Goal: Task Accomplishment & Management: Manage account settings

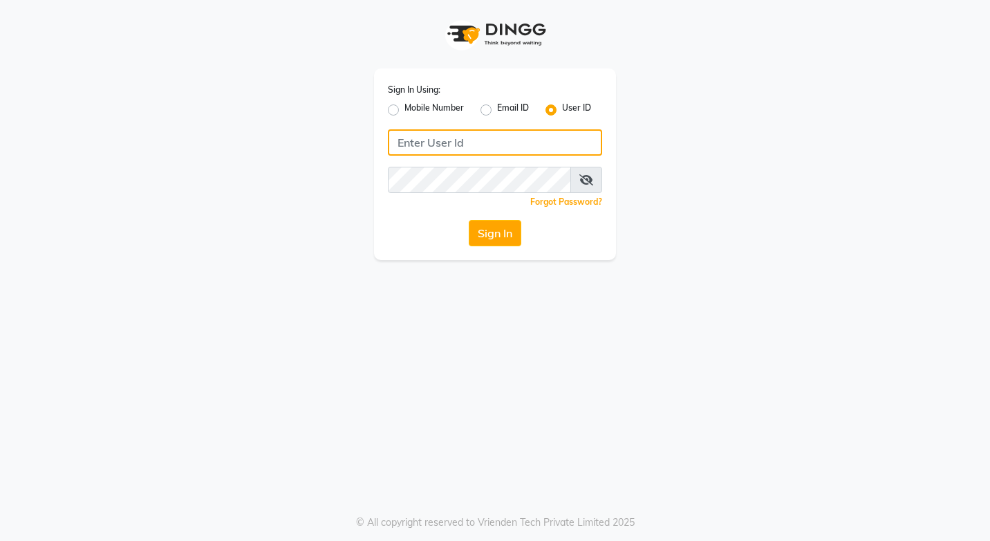
click at [470, 133] on input "Username" at bounding box center [495, 142] width 214 height 26
type input "lifetree"
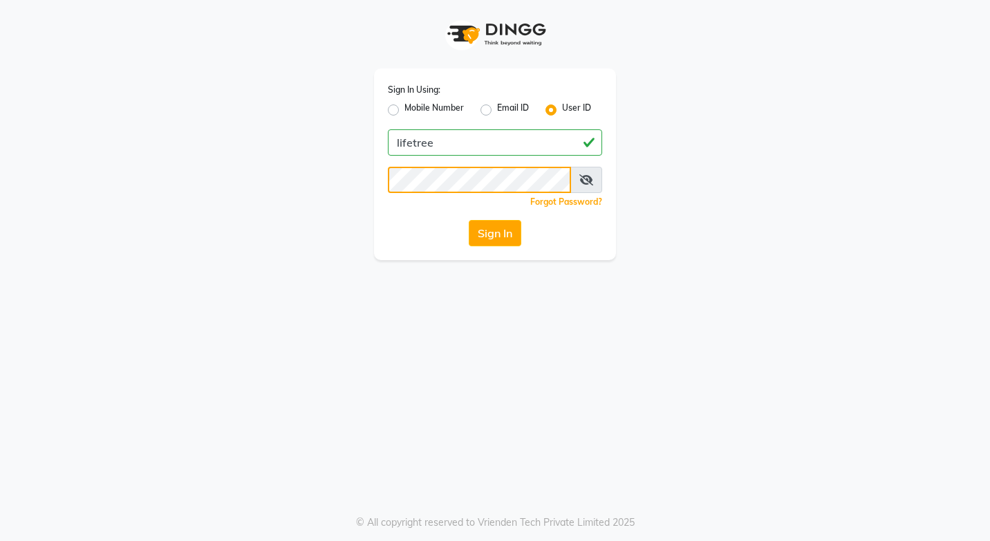
click at [469, 220] on button "Sign In" at bounding box center [495, 233] width 53 height 26
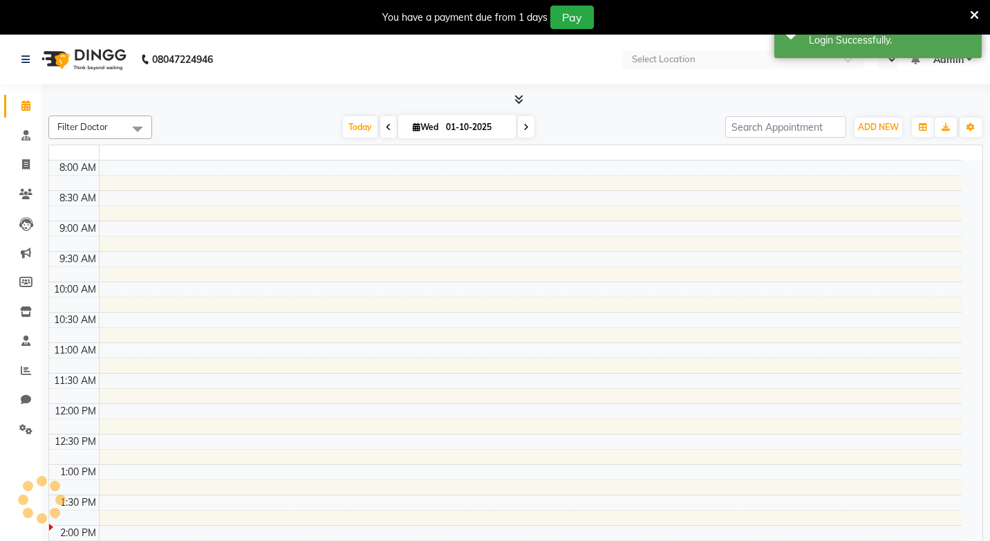
select select "en"
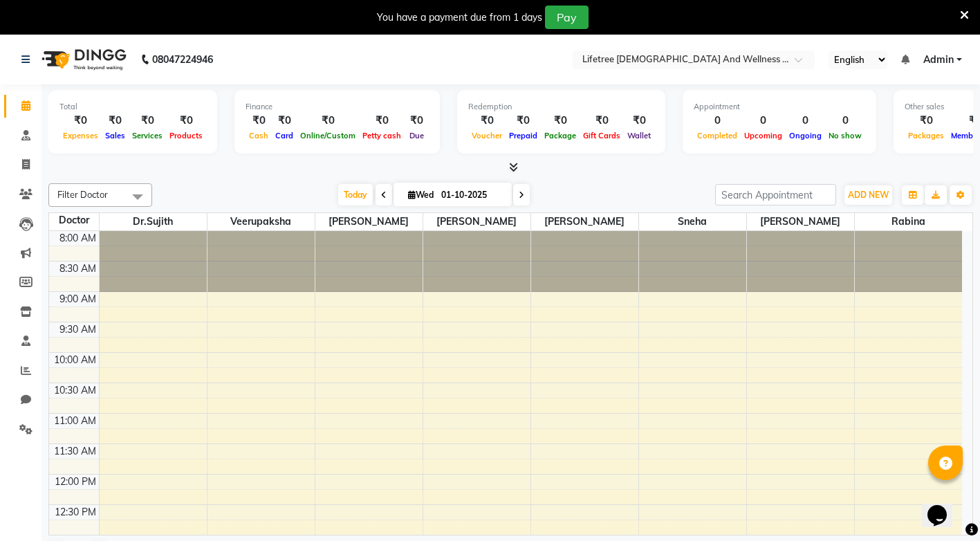
click at [143, 196] on span at bounding box center [138, 196] width 28 height 26
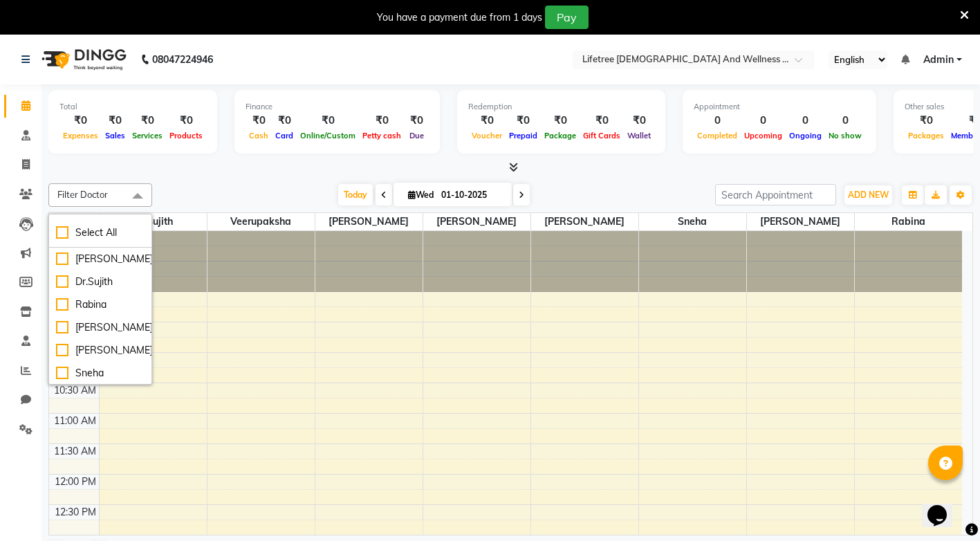
click at [187, 181] on div "Filter Doctor Select All [PERSON_NAME] [PERSON_NAME] [PERSON_NAME] [PERSON_NAME…" at bounding box center [510, 375] width 925 height 395
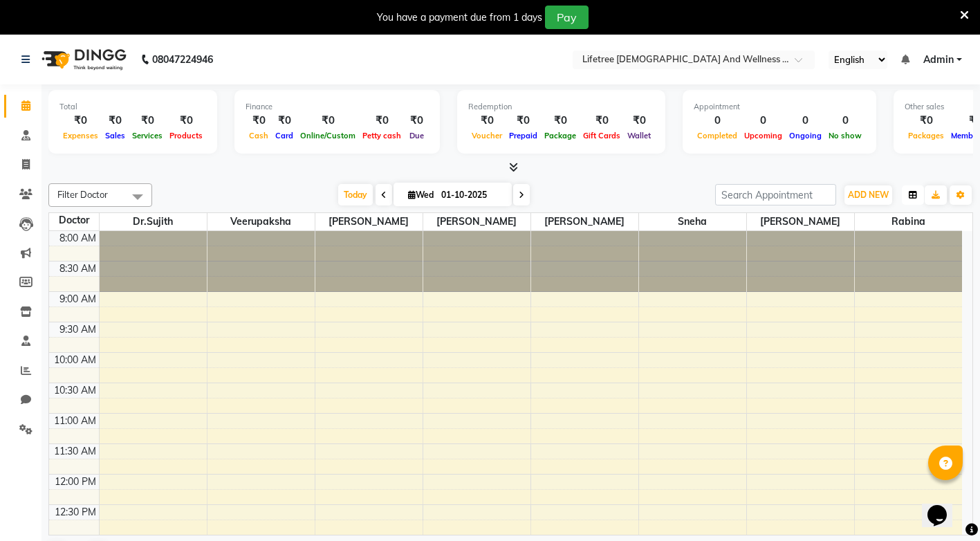
click at [918, 192] on button "button" at bounding box center [913, 194] width 22 height 19
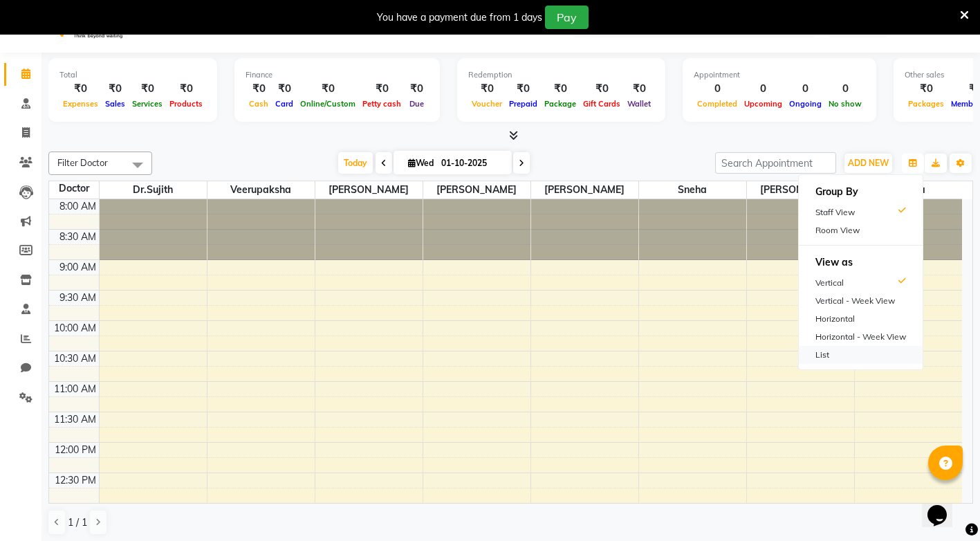
scroll to position [35, 0]
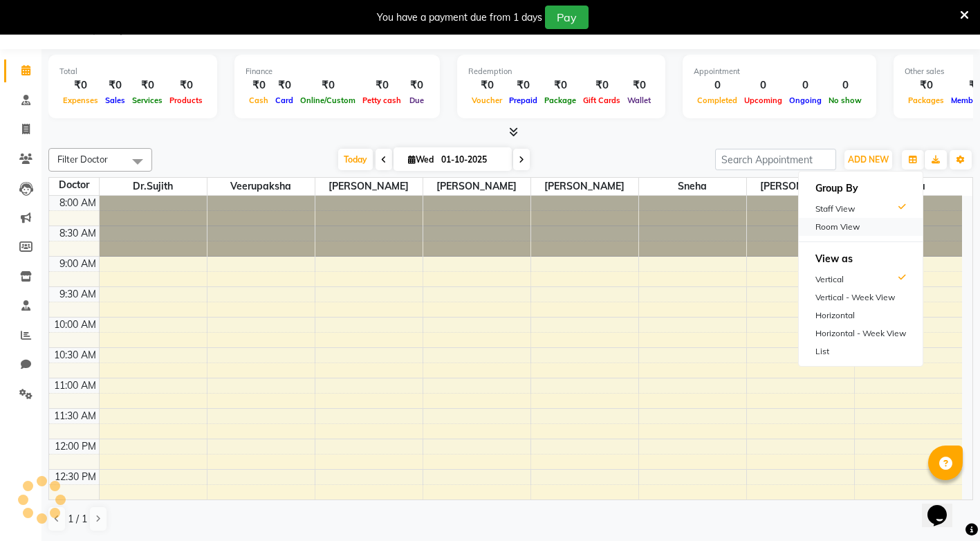
click at [856, 223] on div "Room View" at bounding box center [861, 227] width 124 height 18
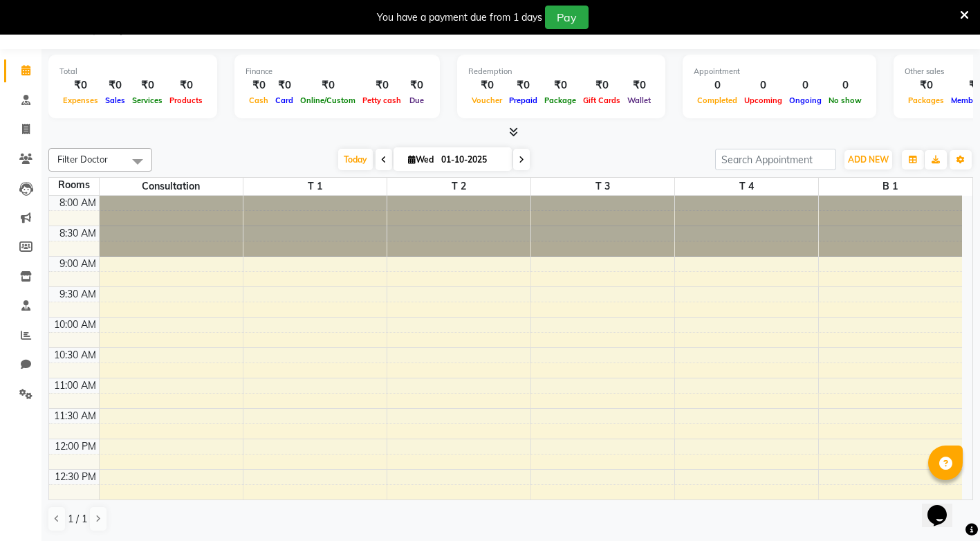
scroll to position [0, 0]
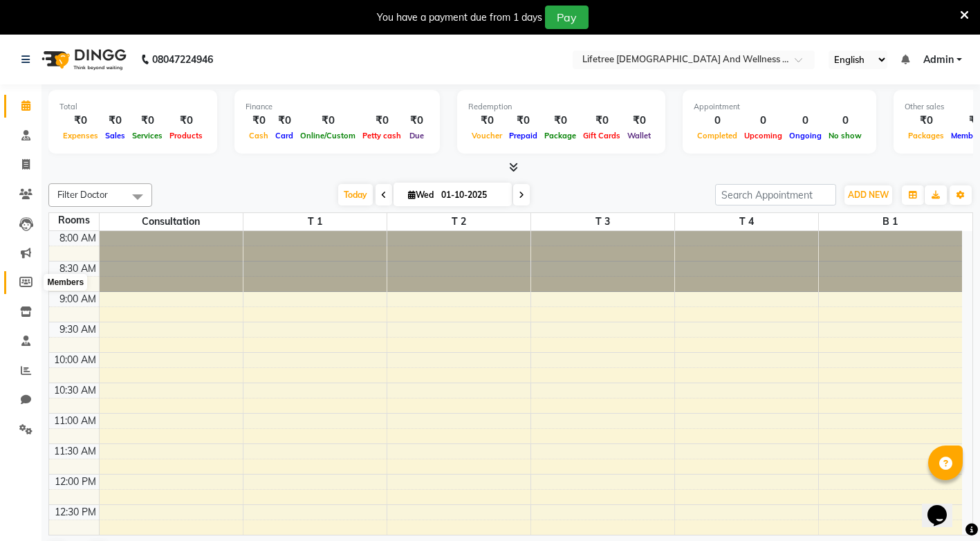
click at [33, 286] on span at bounding box center [26, 283] width 24 height 16
select select
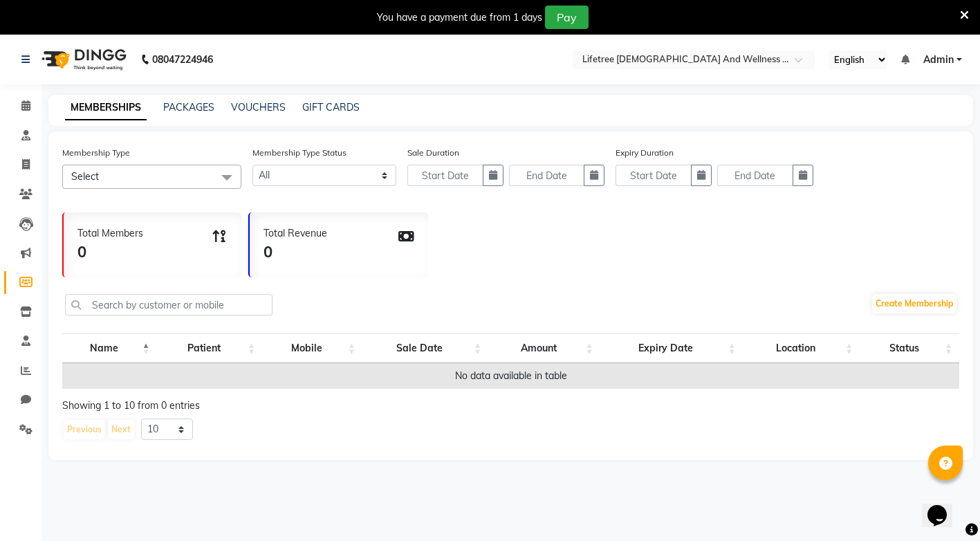
click at [140, 183] on span "Select" at bounding box center [151, 177] width 179 height 24
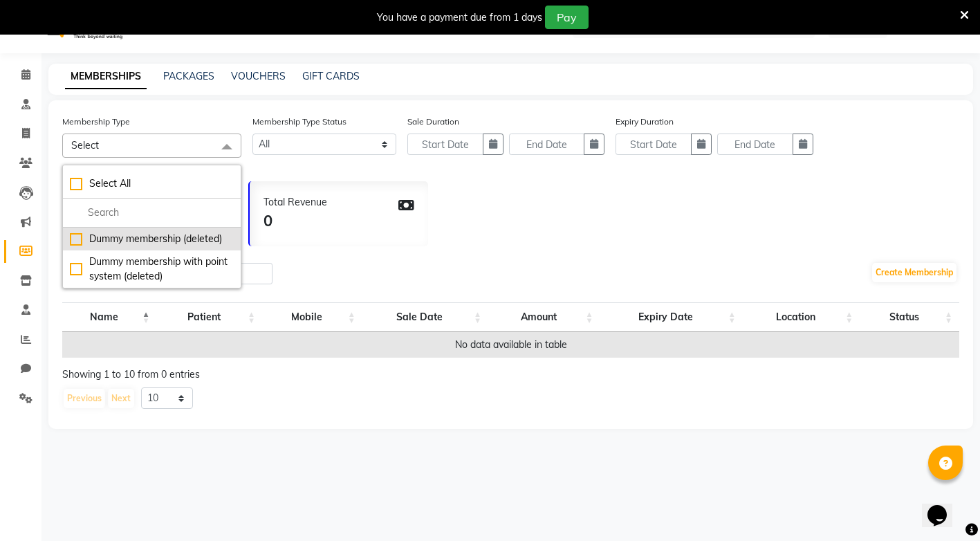
scroll to position [35, 0]
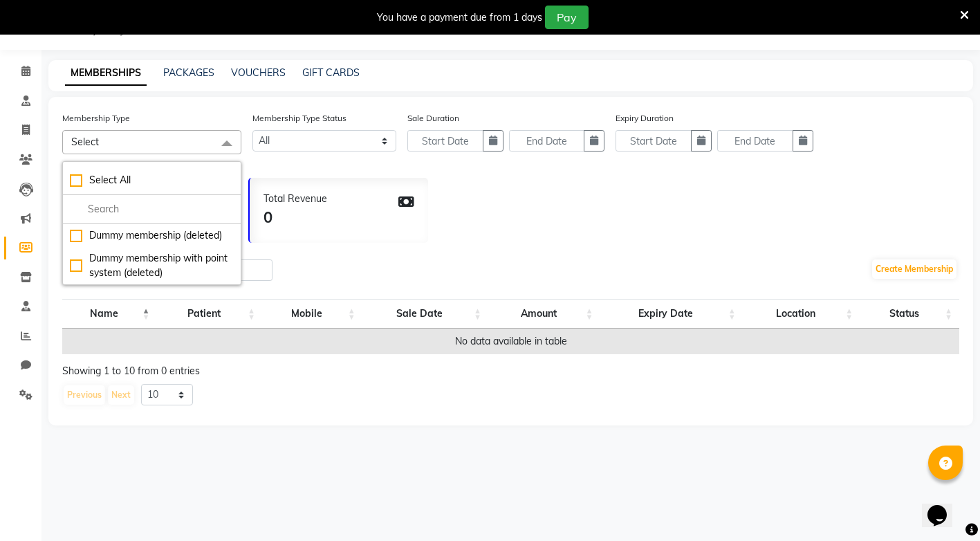
click at [190, 80] on div "MEMBERSHIPS PACKAGES VOUCHERS GIFT CARDS" at bounding box center [510, 75] width 925 height 31
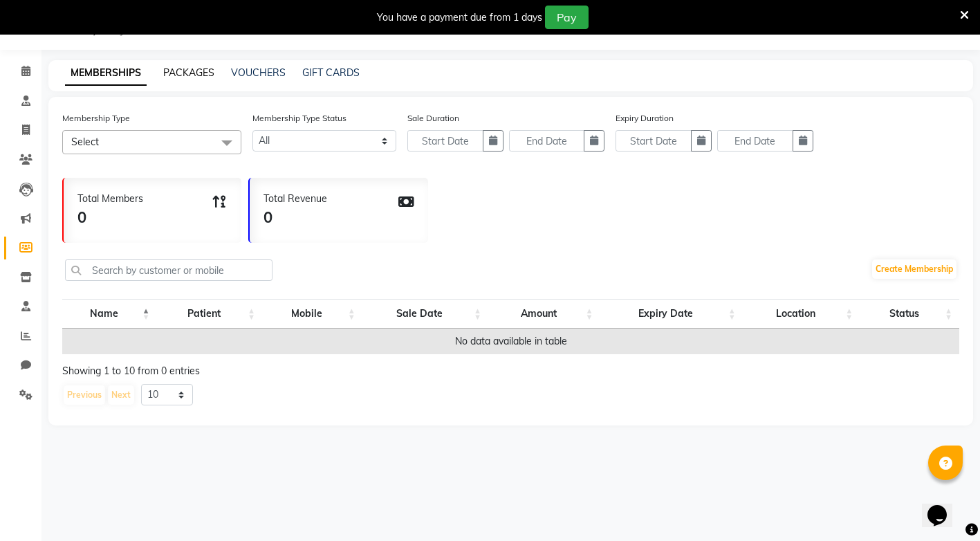
click at [199, 74] on link "PACKAGES" at bounding box center [188, 72] width 51 height 12
select select
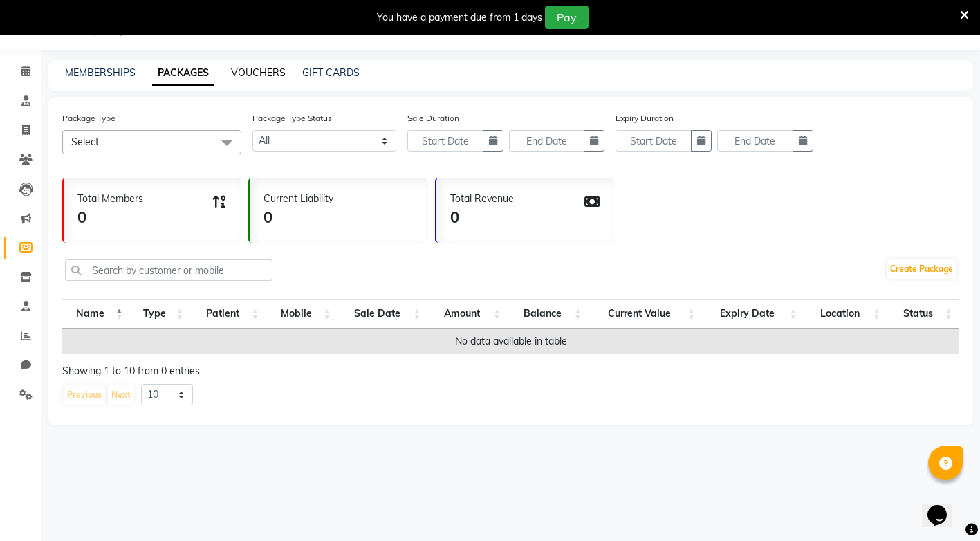
click at [270, 74] on link "VOUCHERS" at bounding box center [258, 72] width 55 height 12
select select
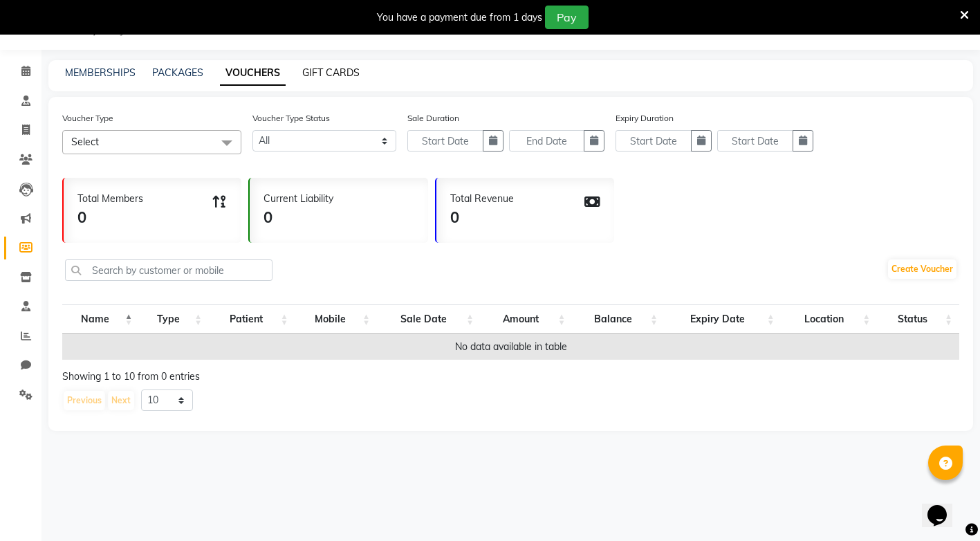
click at [334, 67] on link "GIFT CARDS" at bounding box center [330, 72] width 57 height 12
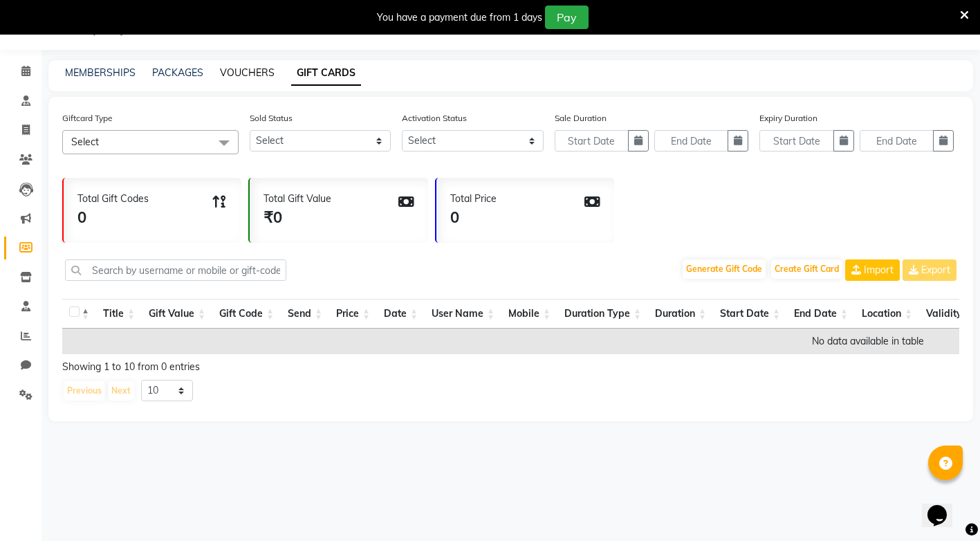
click at [241, 78] on link "VOUCHERS" at bounding box center [247, 72] width 55 height 12
select select
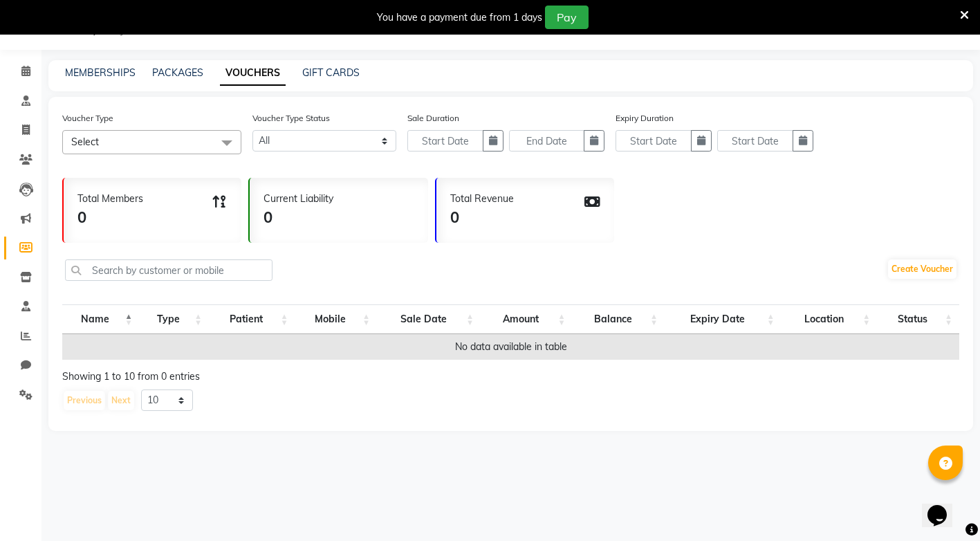
click at [346, 54] on div "08047224946 Select Location × Lifetree Ayurveda And Wellness Pvt Ltd, Mallathah…" at bounding box center [490, 270] width 980 height 541
click at [197, 127] on div "Voucher Type Select Select All Basic Membership Dummy prepaid (deleted) Dummy v…" at bounding box center [151, 133] width 179 height 44
click at [201, 135] on span "Select" at bounding box center [151, 142] width 179 height 24
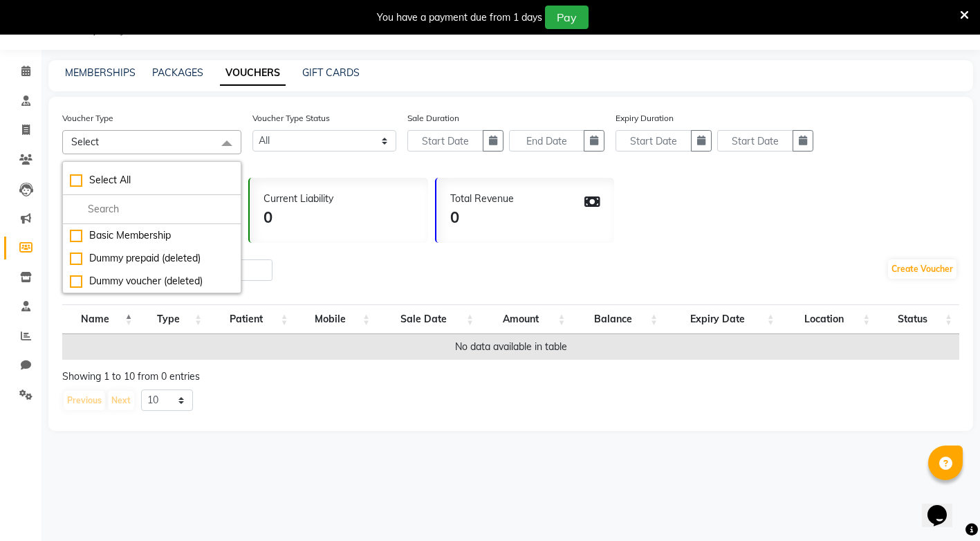
click at [208, 80] on div "MEMBERSHIPS PACKAGES VOUCHERS GIFT CARDS" at bounding box center [502, 73] width 908 height 15
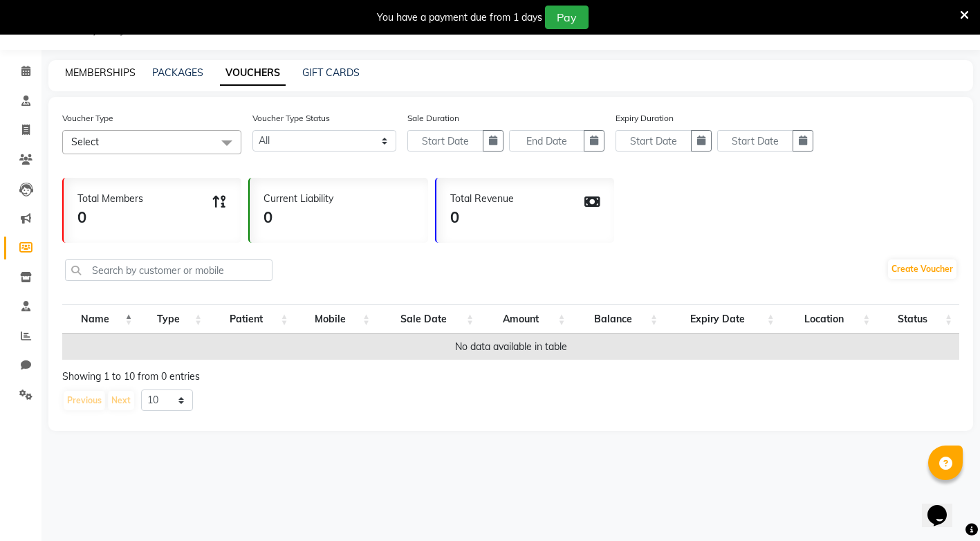
click at [68, 68] on link "MEMBERSHIPS" at bounding box center [100, 72] width 71 height 12
select select
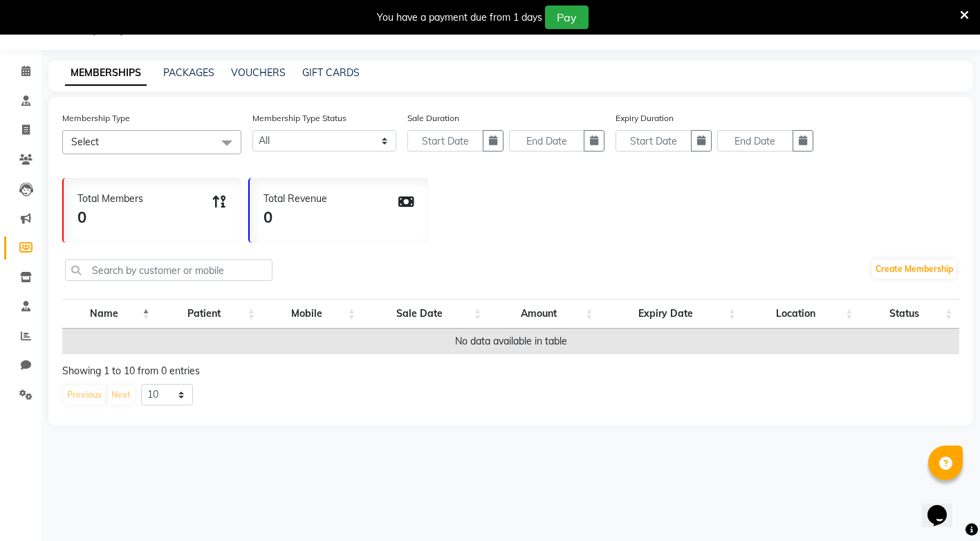
click at [192, 80] on div "MEMBERSHIPS PACKAGES VOUCHERS GIFT CARDS" at bounding box center [510, 75] width 925 height 31
click at [192, 77] on link "PACKAGES" at bounding box center [188, 72] width 51 height 12
select select
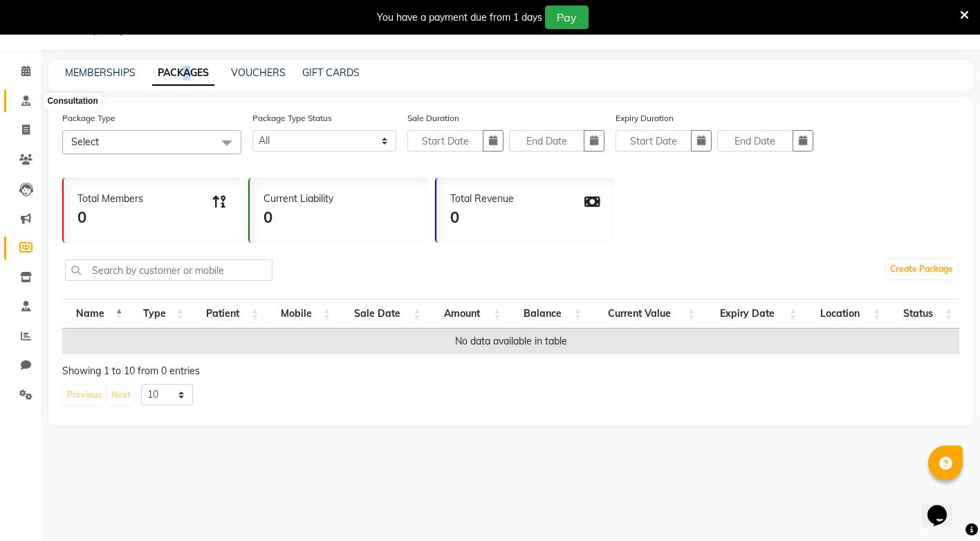
click at [24, 108] on span at bounding box center [26, 101] width 24 height 16
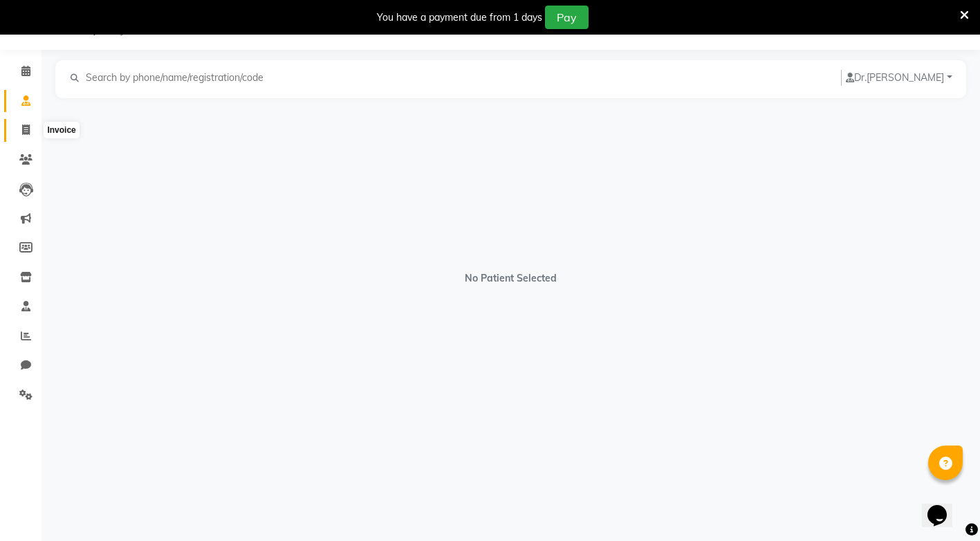
click at [30, 133] on span at bounding box center [26, 130] width 24 height 16
select select "service"
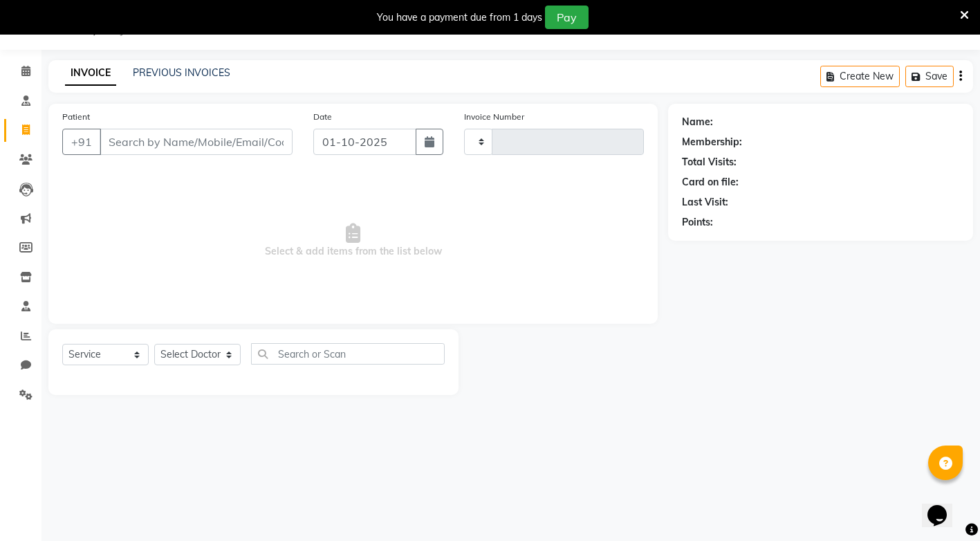
type input "0002"
select select "9053"
click at [822, 67] on button "Create New" at bounding box center [860, 76] width 80 height 21
select select "service"
type input "0002"
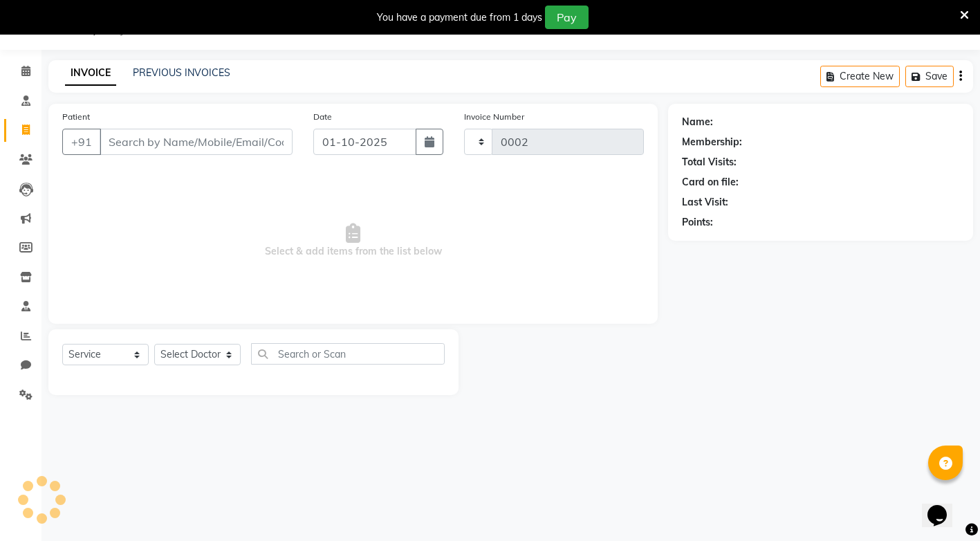
select select "9053"
click at [208, 73] on link "PREVIOUS INVOICES" at bounding box center [182, 72] width 98 height 12
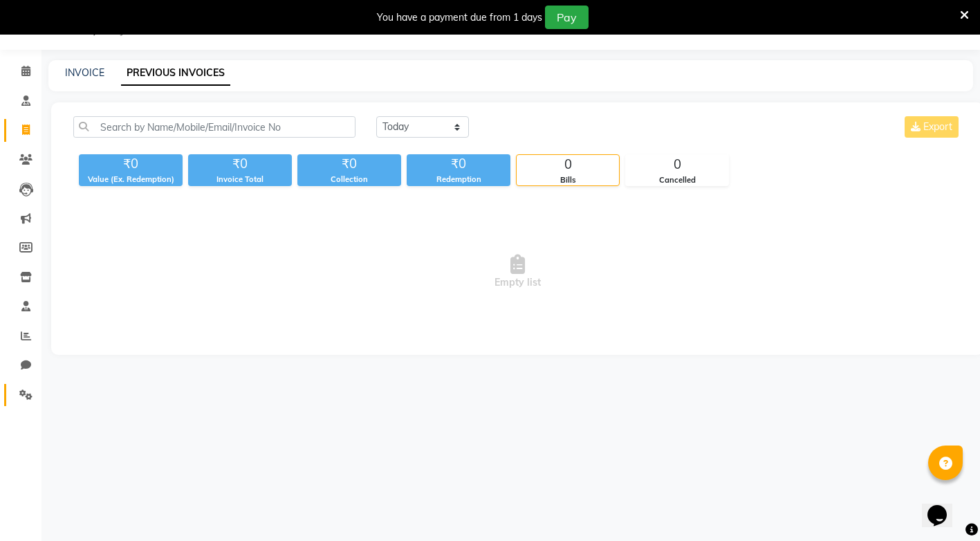
click at [28, 403] on link "Settings" at bounding box center [20, 395] width 33 height 23
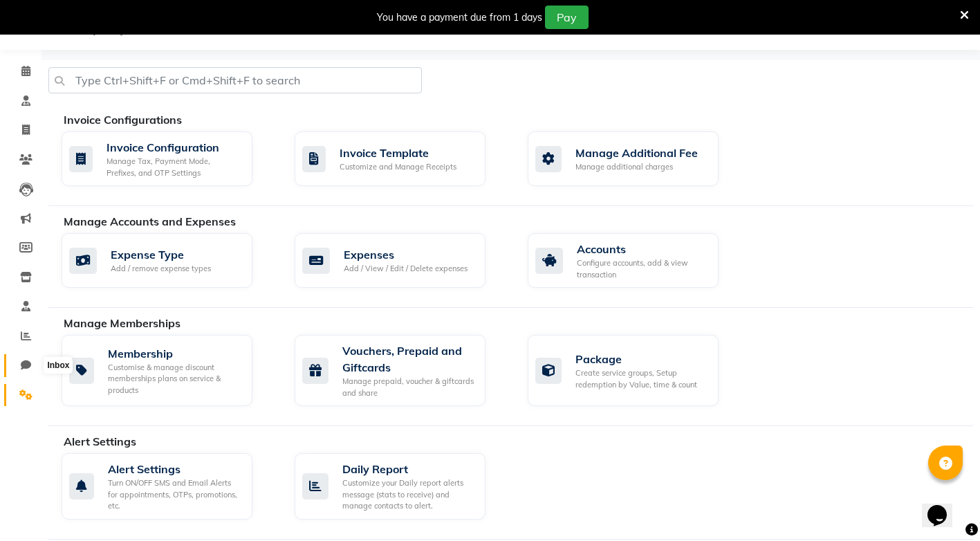
click at [21, 371] on span at bounding box center [26, 366] width 24 height 16
select select "100"
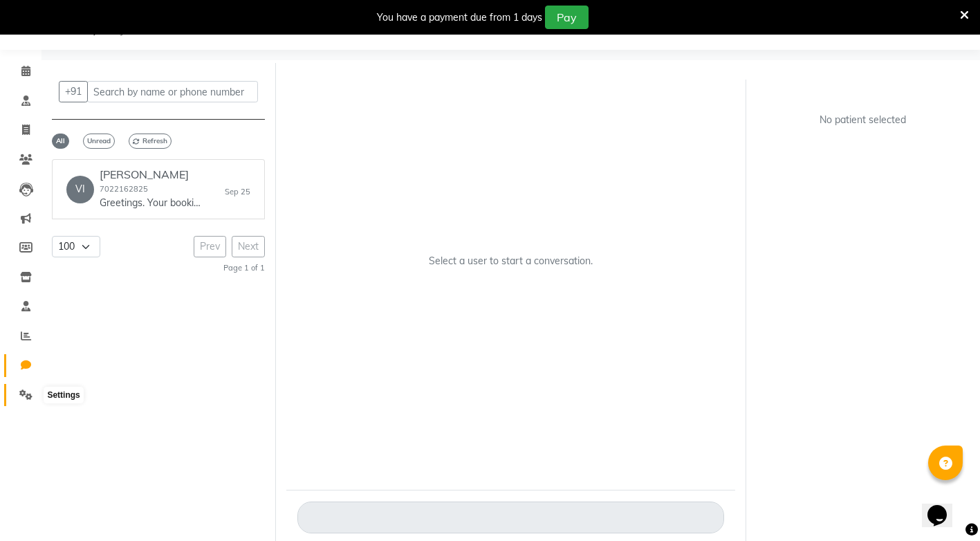
click at [16, 392] on span at bounding box center [26, 395] width 24 height 16
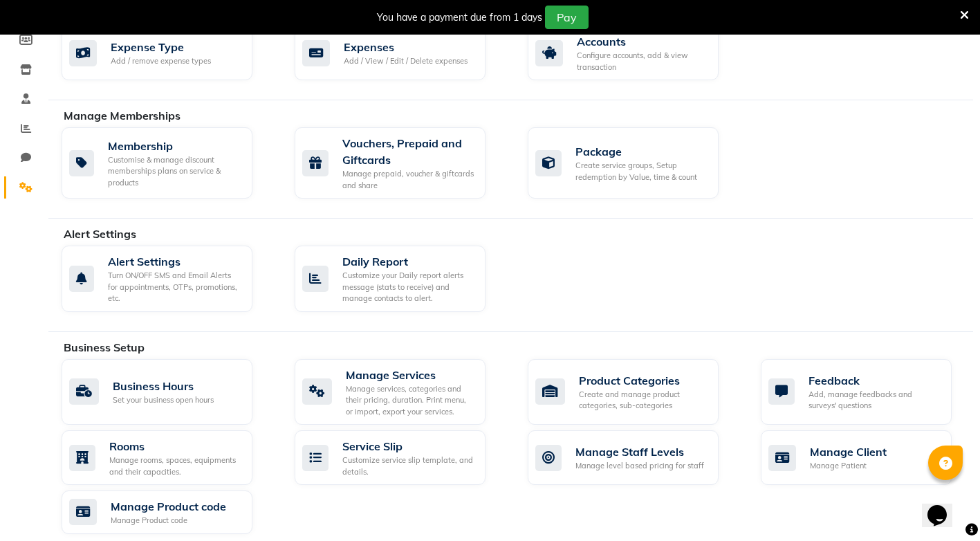
scroll to position [519, 0]
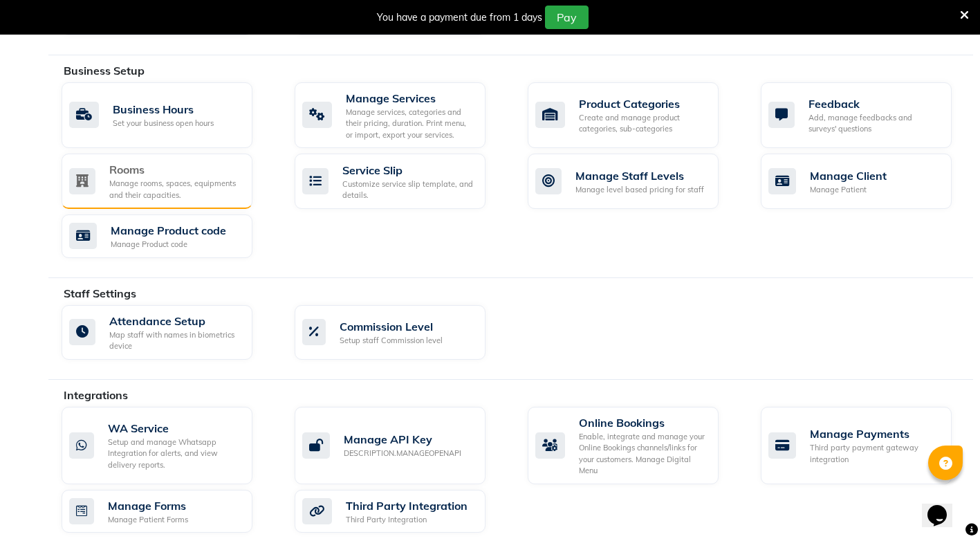
click at [216, 174] on div "Rooms" at bounding box center [175, 169] width 132 height 17
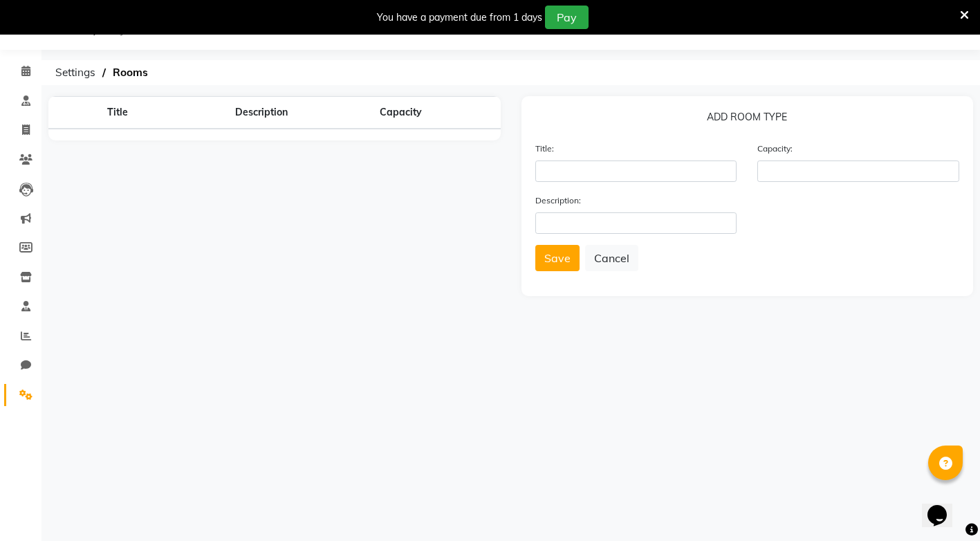
scroll to position [35, 0]
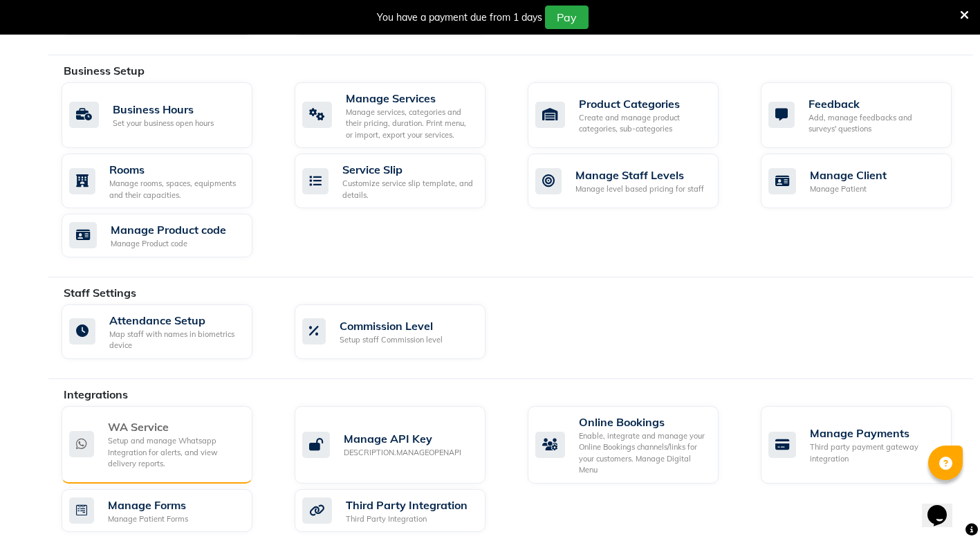
scroll to position [731, 0]
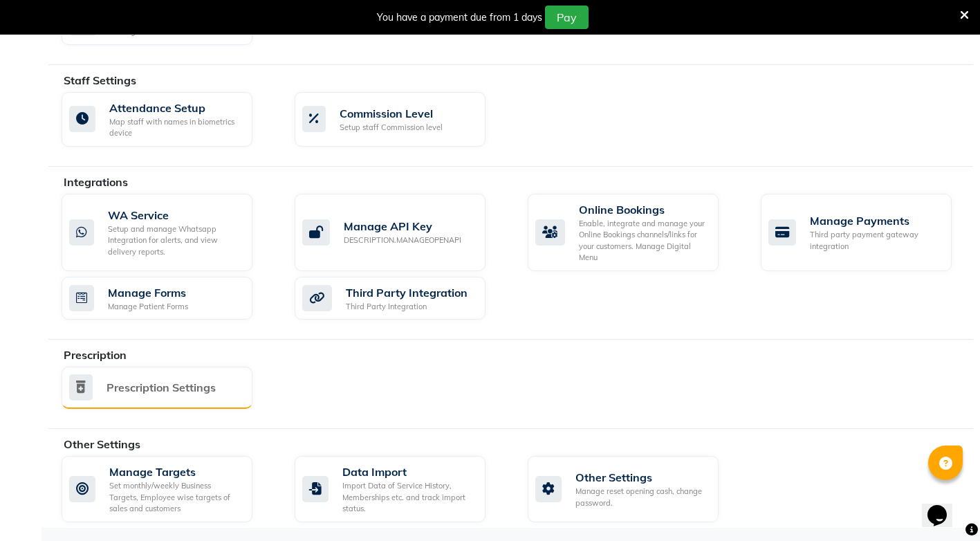
click at [159, 376] on div "Prescription Settings" at bounding box center [155, 387] width 172 height 26
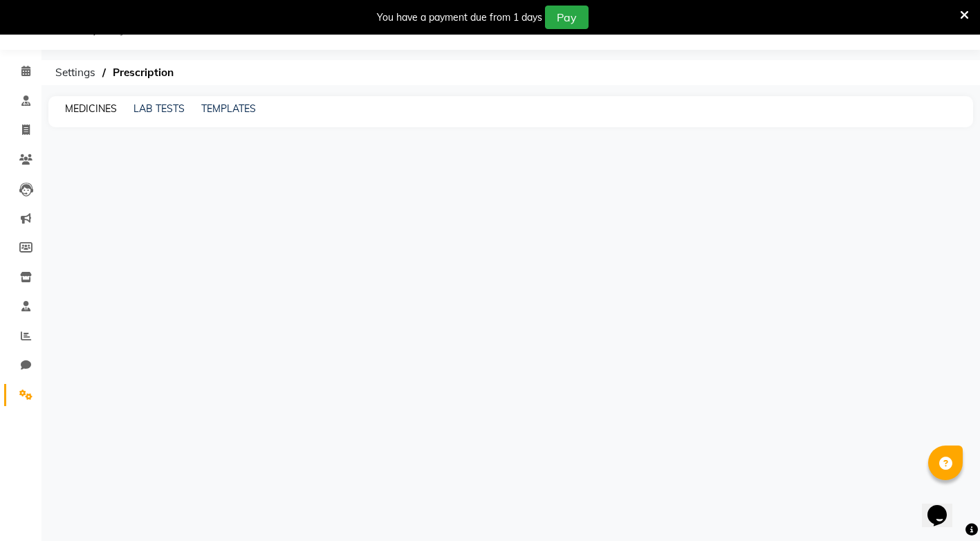
click at [91, 106] on link "MEDICINES" at bounding box center [91, 108] width 52 height 12
click at [167, 106] on link "LAB TESTS" at bounding box center [171, 108] width 51 height 12
click at [224, 108] on link "TEMPLATES" at bounding box center [241, 108] width 55 height 12
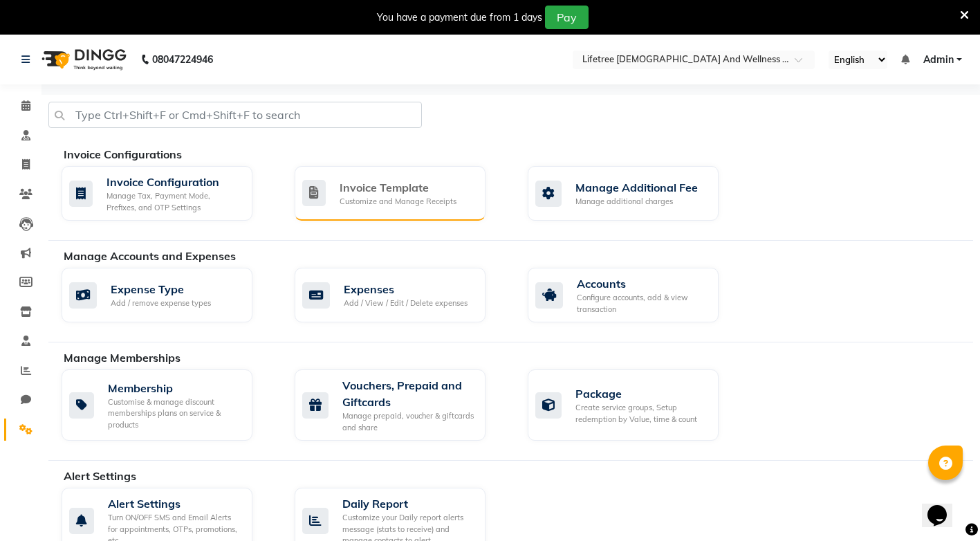
click at [351, 187] on div "Invoice Template" at bounding box center [398, 187] width 117 height 17
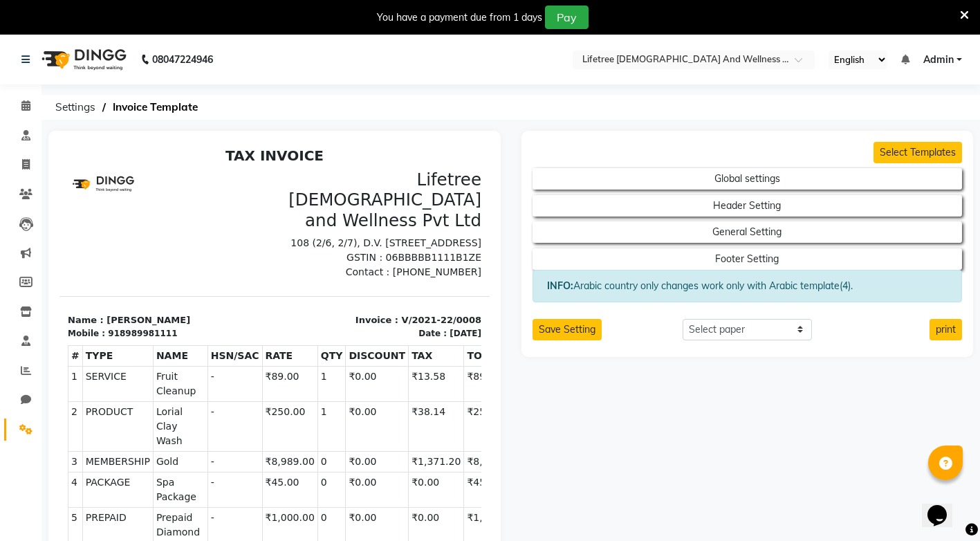
scroll to position [11, 0]
click at [83, 169] on img at bounding box center [102, 183] width 69 height 28
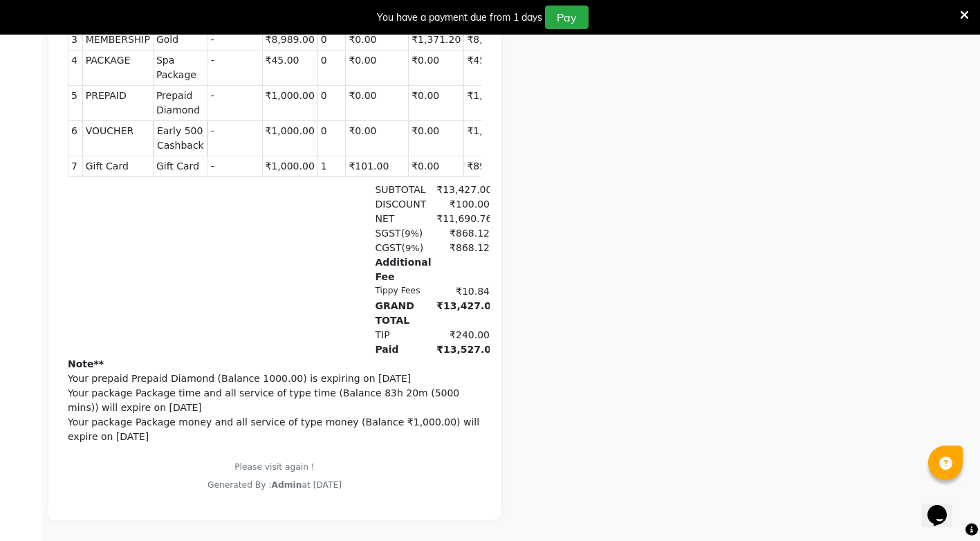
scroll to position [17, 0]
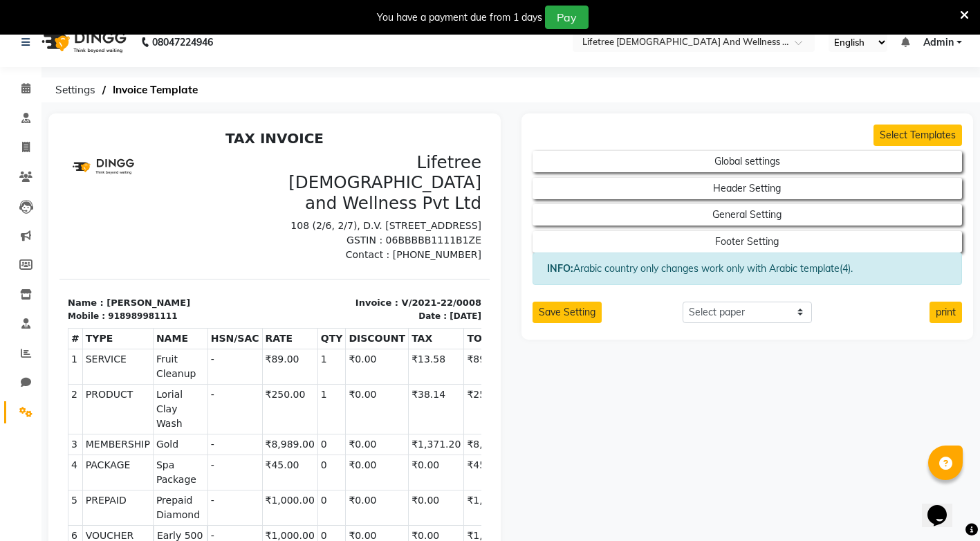
click at [95, 174] on img at bounding box center [102, 166] width 69 height 28
click at [102, 167] on img at bounding box center [102, 166] width 69 height 28
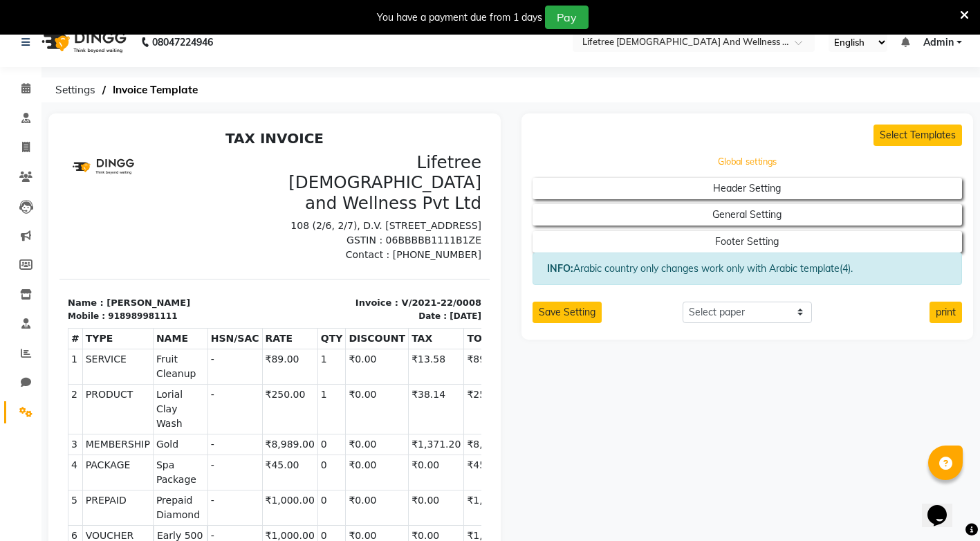
click at [712, 159] on button "Global settings" at bounding box center [747, 161] width 387 height 19
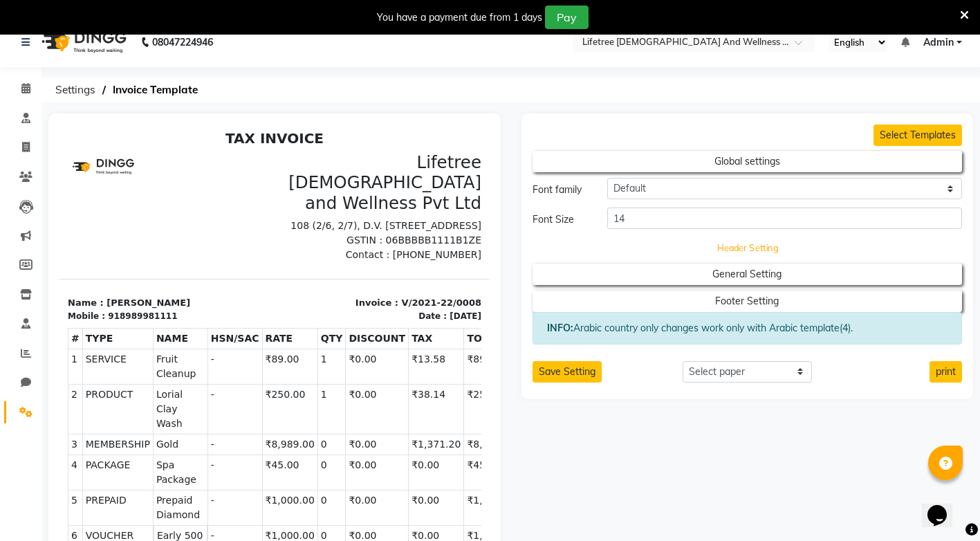
click at [737, 240] on button "Header Setting" at bounding box center [747, 247] width 387 height 19
select select "end"
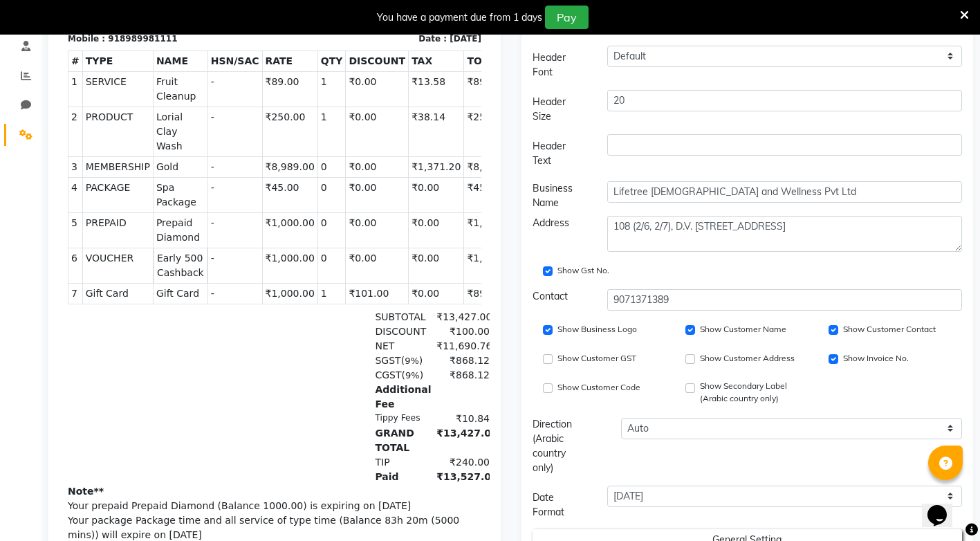
scroll to position [432, 0]
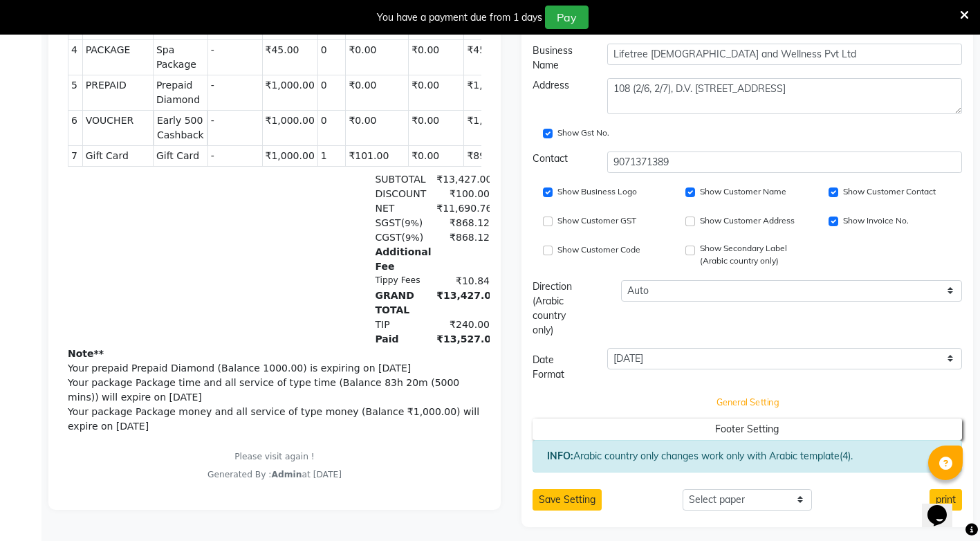
click at [637, 393] on button "General Setting" at bounding box center [747, 402] width 387 height 19
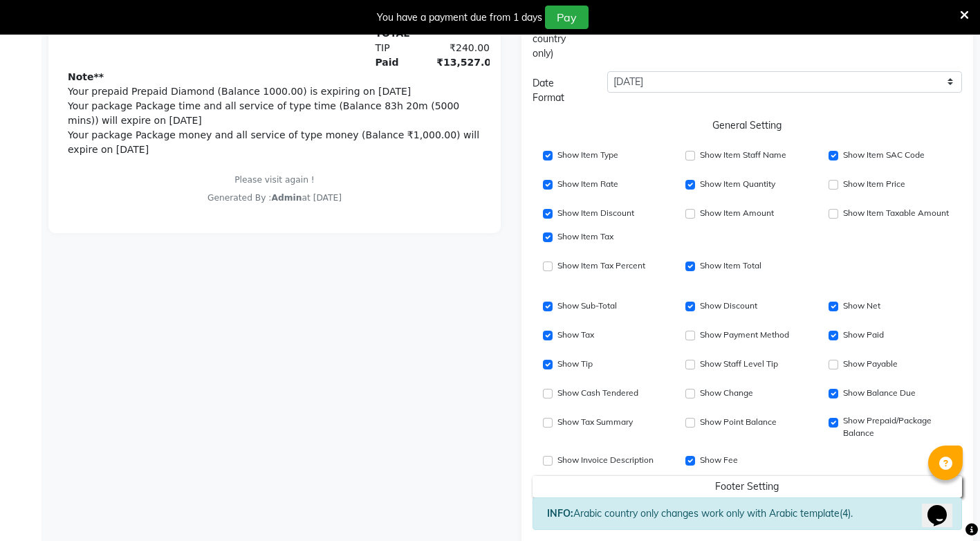
scroll to position [759, 0]
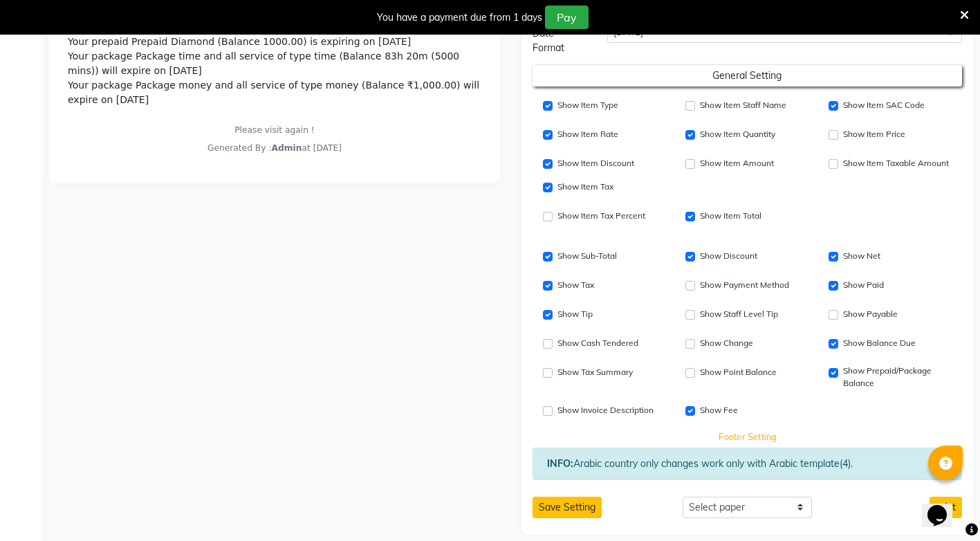
click at [714, 427] on button "Footer Setting" at bounding box center [747, 436] width 387 height 19
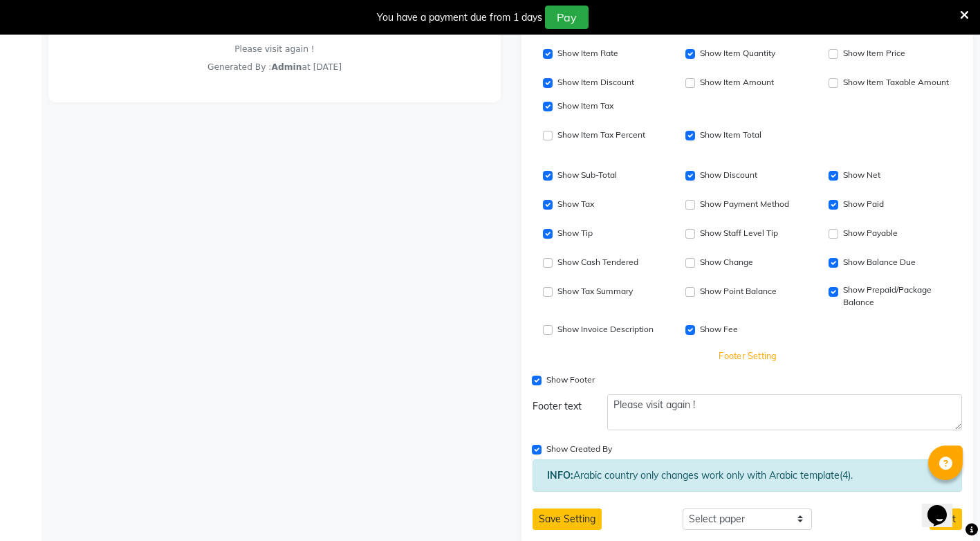
scroll to position [851, 0]
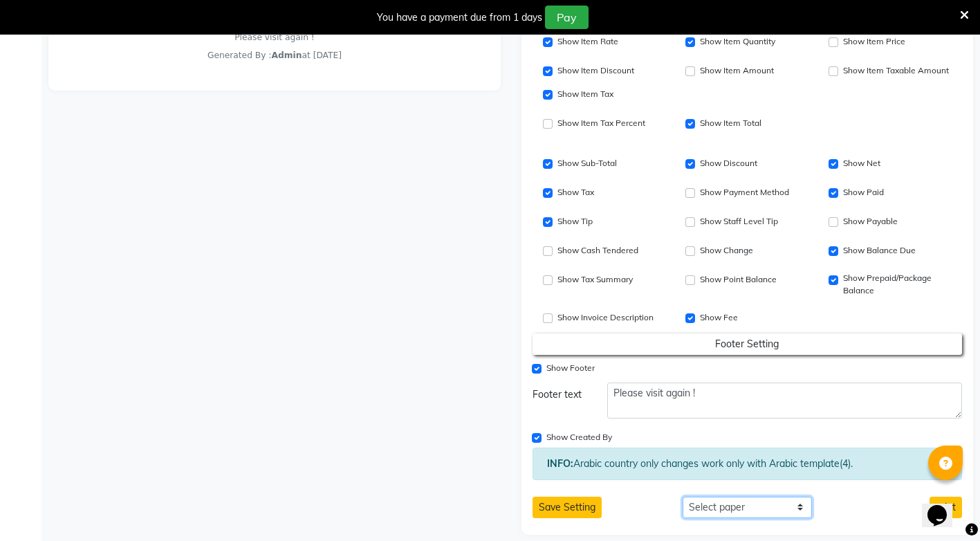
click at [733, 497] on select "Select paper A4 A5 A6 A7 Thermal Custom" at bounding box center [747, 507] width 129 height 21
click at [591, 497] on button "Save Setting" at bounding box center [567, 507] width 69 height 21
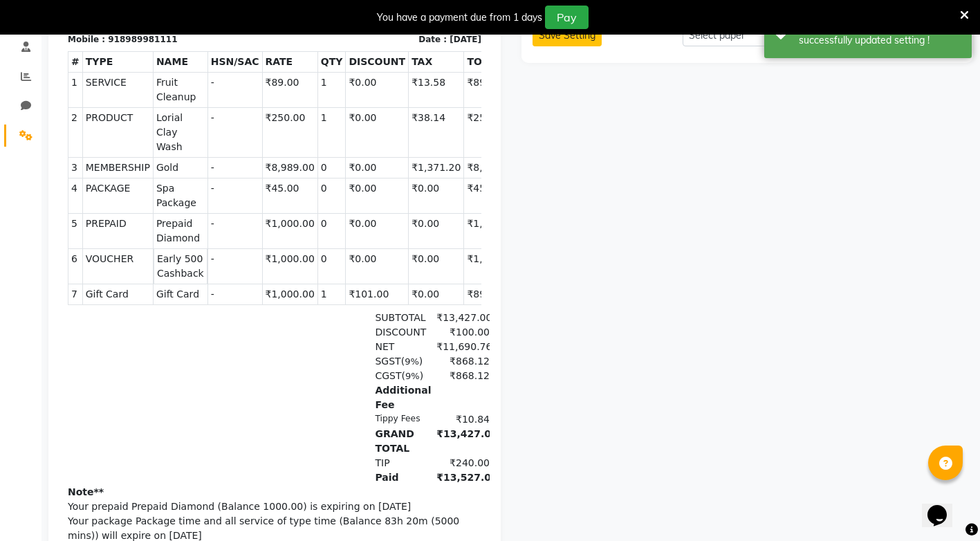
scroll to position [0, 0]
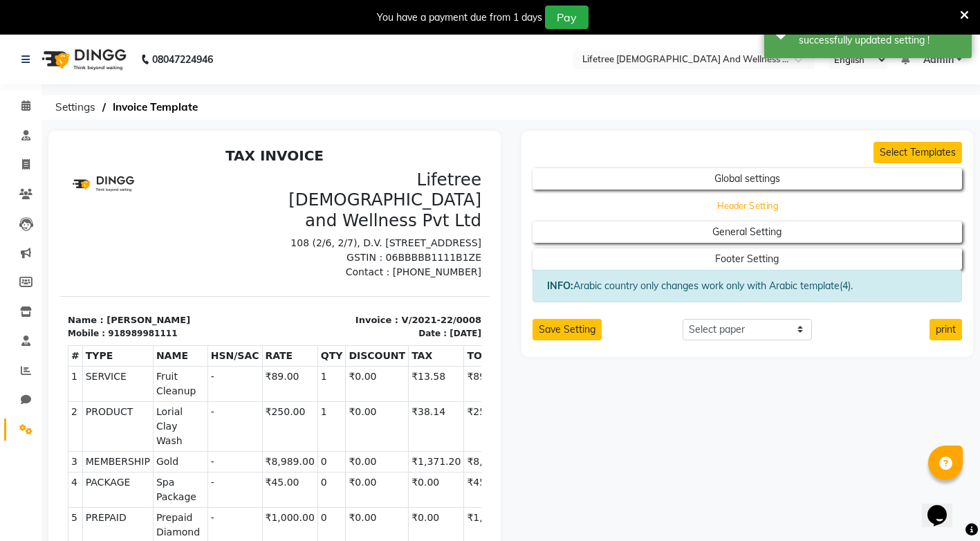
click at [661, 201] on button "Header Setting" at bounding box center [747, 205] width 387 height 19
select select "end"
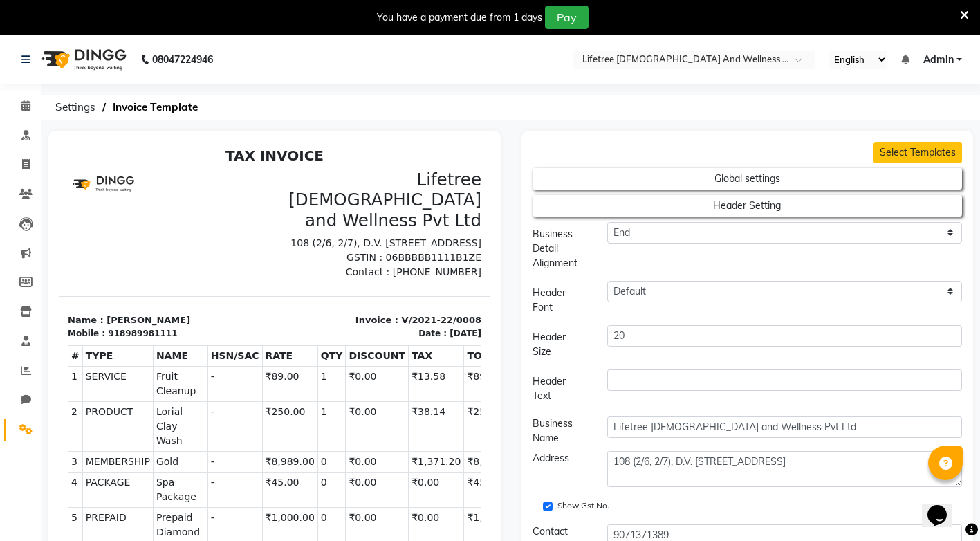
click at [389, 210] on div "Lifetree [DEMOGRAPHIC_DATA] and Wellness Pvt Ltd 108 (2/6, 2/7), D.V. [STREET_A…" at bounding box center [382, 224] width 215 height 110
drag, startPoint x: 389, startPoint y: 210, endPoint x: 364, endPoint y: 184, distance: 36.2
click at [364, 184] on h3 "Lifetree [DEMOGRAPHIC_DATA] and Wellness Pvt Ltd" at bounding box center [382, 199] width 198 height 61
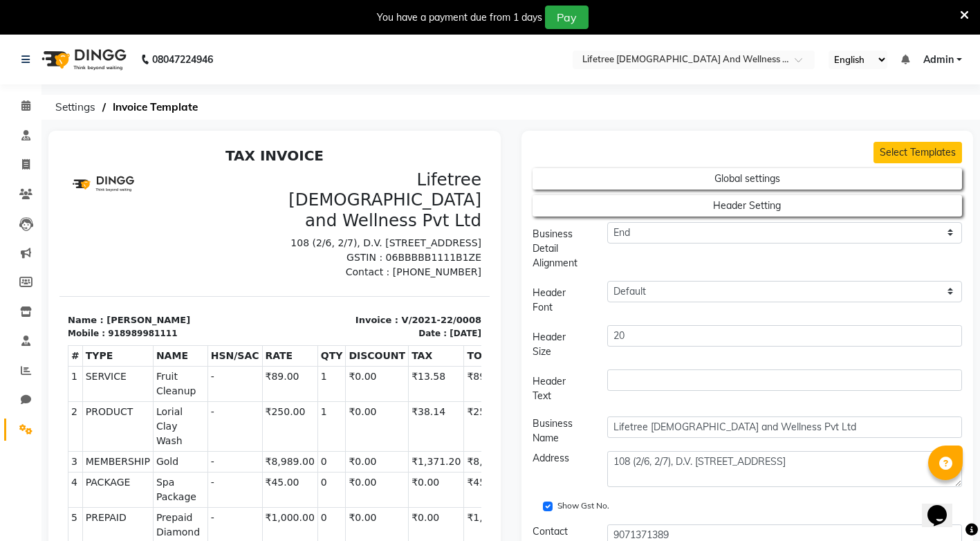
drag, startPoint x: 364, startPoint y: 184, endPoint x: 410, endPoint y: 261, distance: 90.3
click at [410, 261] on p "GSTIN : 06BBBBB1111B1ZE" at bounding box center [382, 257] width 198 height 15
click at [879, 149] on button "Select Templates" at bounding box center [917, 152] width 89 height 21
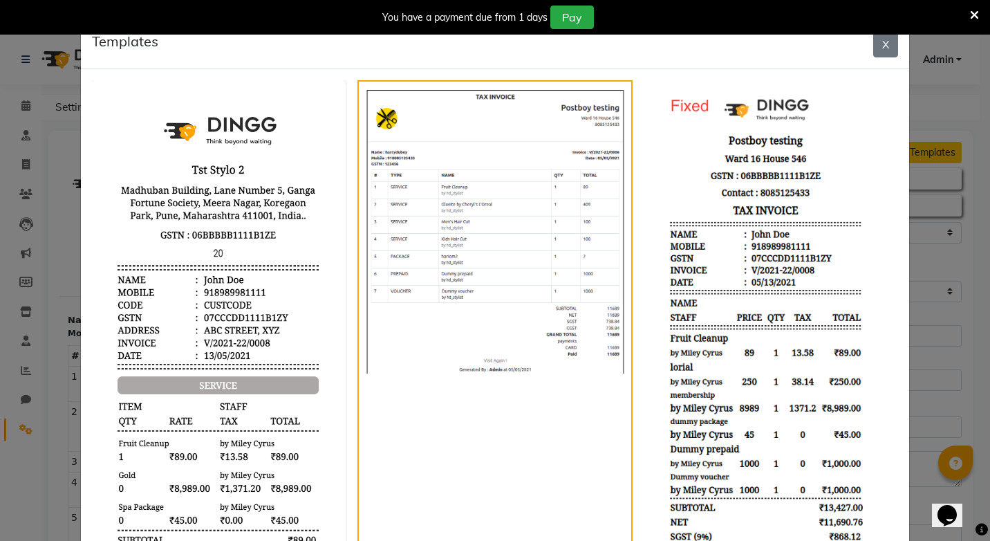
click at [731, 250] on img at bounding box center [770, 367] width 255 height 575
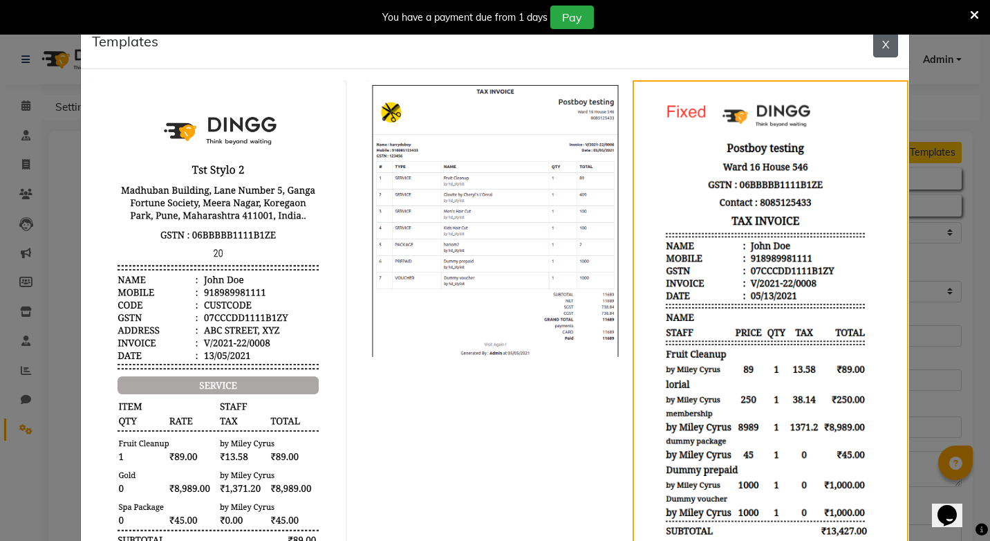
click at [881, 52] on button "X" at bounding box center [885, 44] width 25 height 26
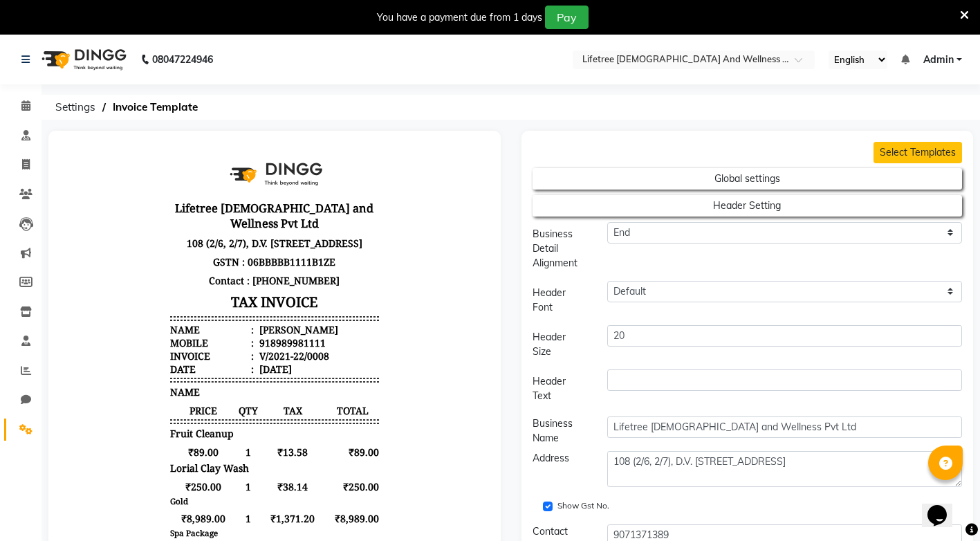
click at [250, 176] on img at bounding box center [275, 174] width 104 height 42
